Goal: Transaction & Acquisition: Obtain resource

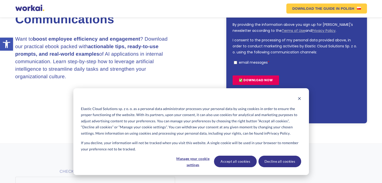
scroll to position [100, 0]
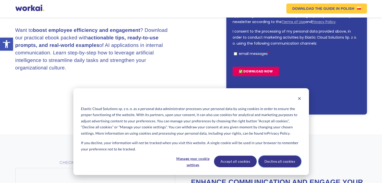
click at [282, 162] on button "Decline all cookies" at bounding box center [279, 162] width 43 height 12
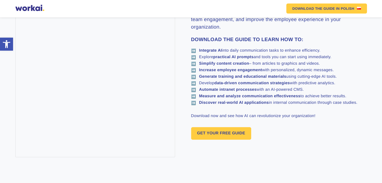
scroll to position [301, 0]
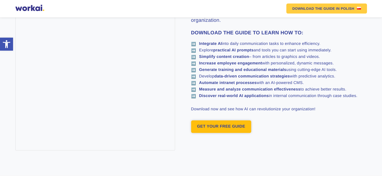
click at [210, 126] on link "GET YOUR FREE GUIDE" at bounding box center [221, 126] width 60 height 13
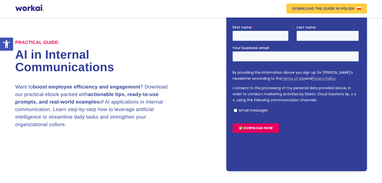
scroll to position [43, 0]
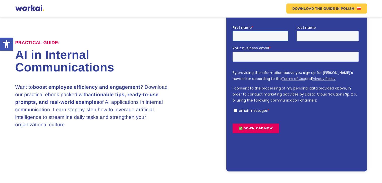
click at [257, 38] on input "First name *" at bounding box center [260, 36] width 56 height 10
type input "Dipash"
click at [304, 38] on input "Last name" at bounding box center [327, 36] width 62 height 10
drag, startPoint x: 254, startPoint y: 50, endPoint x: 251, endPoint y: 52, distance: 3.9
click at [251, 52] on div "Your business email *" at bounding box center [296, 54] width 128 height 16
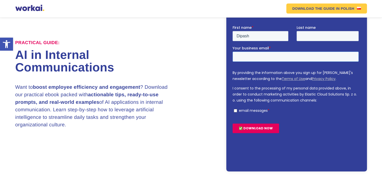
click at [252, 54] on input "Your business email *" at bounding box center [295, 57] width 126 height 10
type input "dipashxettri2082@gmail.com"
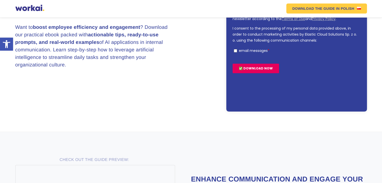
scroll to position [119, 0]
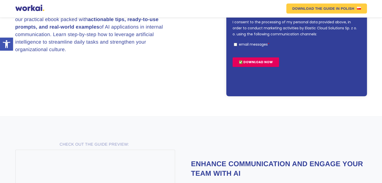
click at [256, 61] on input "✅ DOWNLOAD NOW" at bounding box center [255, 62] width 46 height 10
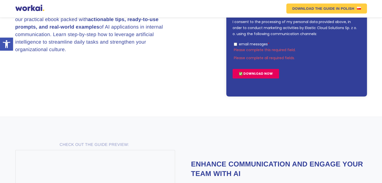
click at [235, 44] on input "email messages *" at bounding box center [234, 44] width 3 height 3
checkbox input "true"
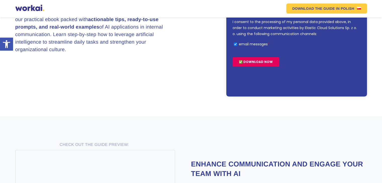
click at [250, 61] on input "✅ DOWNLOAD NOW" at bounding box center [255, 62] width 46 height 10
click at [258, 63] on input "✅ DOWNLOAD NOW" at bounding box center [255, 62] width 46 height 10
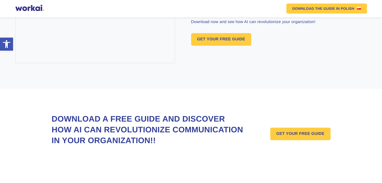
scroll to position [399, 0]
click at [292, 128] on link "GET YOUR FREE GUIDE" at bounding box center [300, 134] width 60 height 13
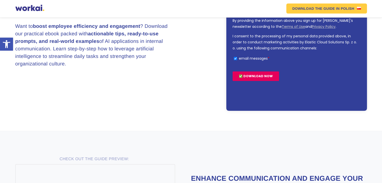
scroll to position [33, 0]
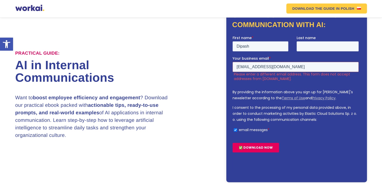
click at [255, 147] on input "✅ DOWNLOAD NOW" at bounding box center [255, 148] width 46 height 10
drag, startPoint x: 307, startPoint y: 64, endPoint x: 450, endPoint y: 101, distance: 147.5
click at [232, 66] on html "First name * Dipash Last name Your business email * dipashxettri2082@gmail.com …" at bounding box center [296, 104] width 128 height 138
type input "mirajansaud111@gmail.com"
click at [256, 146] on input "✅ DOWNLOAD NOW" at bounding box center [255, 148] width 46 height 10
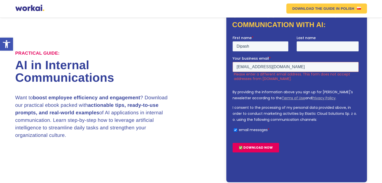
click at [258, 147] on input "✅ DOWNLOAD NOW" at bounding box center [255, 148] width 46 height 10
click at [258, 148] on input "✅ DOWNLOAD NOW" at bounding box center [255, 148] width 46 height 10
click at [305, 46] on input "Last name" at bounding box center [327, 46] width 62 height 10
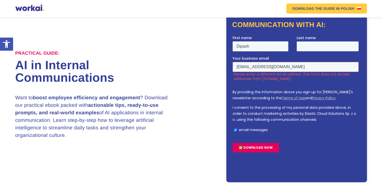
type input "xettri"
click at [302, 69] on input "mirajansaud111@gmail.com" at bounding box center [295, 67] width 126 height 10
drag, startPoint x: 304, startPoint y: 68, endPoint x: 371, endPoint y: 100, distance: 74.2
click at [232, 65] on html "First name * Dipash Last name xettri Your business email * mirajansaud111@gmail…" at bounding box center [296, 104] width 128 height 138
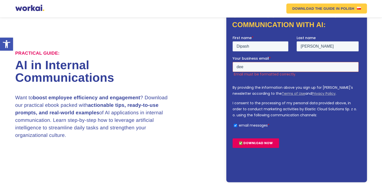
type input "deepaksaud9865@gmail.com"
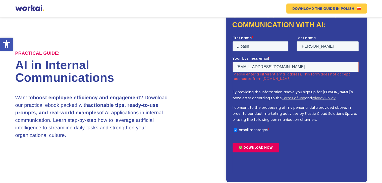
click at [249, 145] on input "✅ DOWNLOAD NOW" at bounding box center [255, 148] width 46 height 10
drag, startPoint x: 248, startPoint y: 145, endPoint x: 239, endPoint y: 146, distance: 9.8
click at [248, 145] on input "✅ DOWNLOAD NOW" at bounding box center [255, 148] width 46 height 10
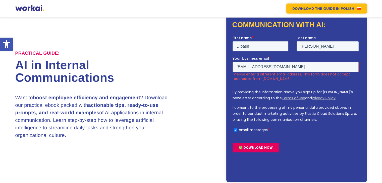
click at [322, 7] on em "DOWNLOAD THE GUIDE" at bounding box center [313, 9] width 43 height 4
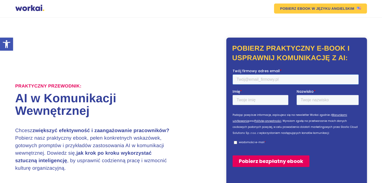
click at [258, 78] on input "Twój firmowy adres email *" at bounding box center [295, 80] width 126 height 10
type input "dipashxettri2082@gmail.com"
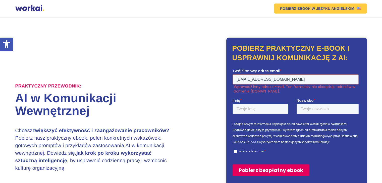
click at [257, 102] on div "Imię *" at bounding box center [264, 106] width 64 height 16
type input "Dipash"
click at [321, 112] on input "Nazwisko *" at bounding box center [327, 109] width 62 height 10
type input "xettri"
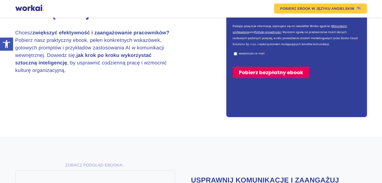
scroll to position [100, 0]
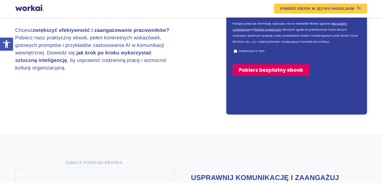
click at [287, 69] on input "Pobierz bezpłatny ebook" at bounding box center [270, 70] width 77 height 12
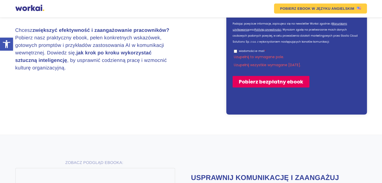
click at [236, 51] on input "wiadomości e-mail *" at bounding box center [234, 51] width 3 height 3
checkbox input "true"
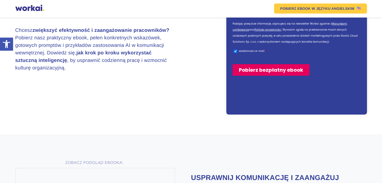
click at [268, 69] on input "Pobierz bezpłatny ebook" at bounding box center [270, 70] width 77 height 12
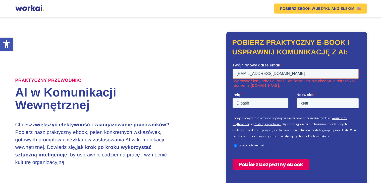
scroll to position [0, 0]
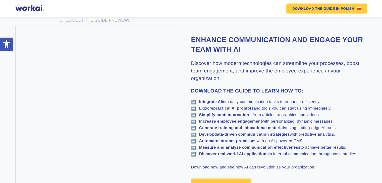
scroll to position [245, 0]
